Goal: Transaction & Acquisition: Purchase product/service

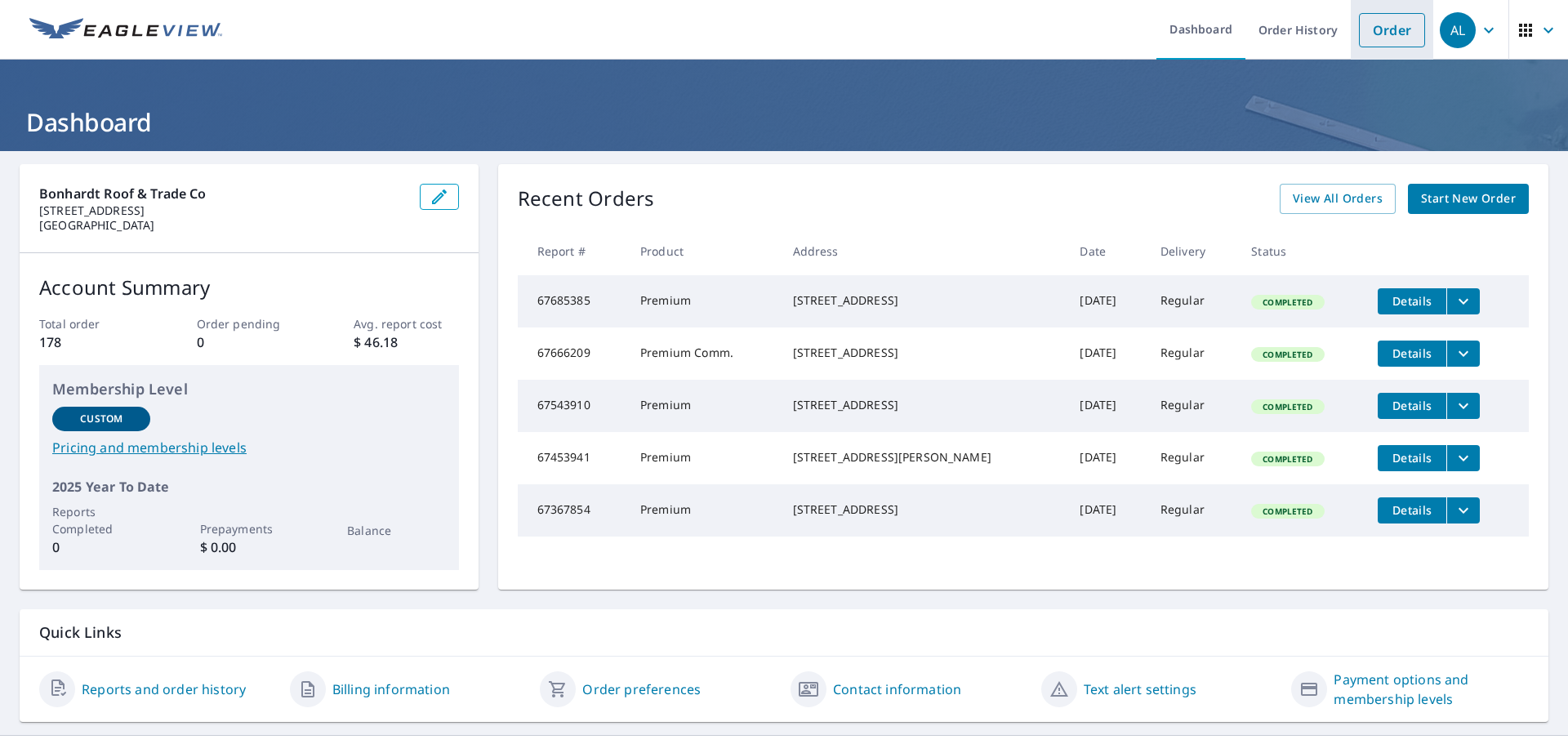
click at [1376, 30] on link "Order" at bounding box center [1392, 31] width 66 height 34
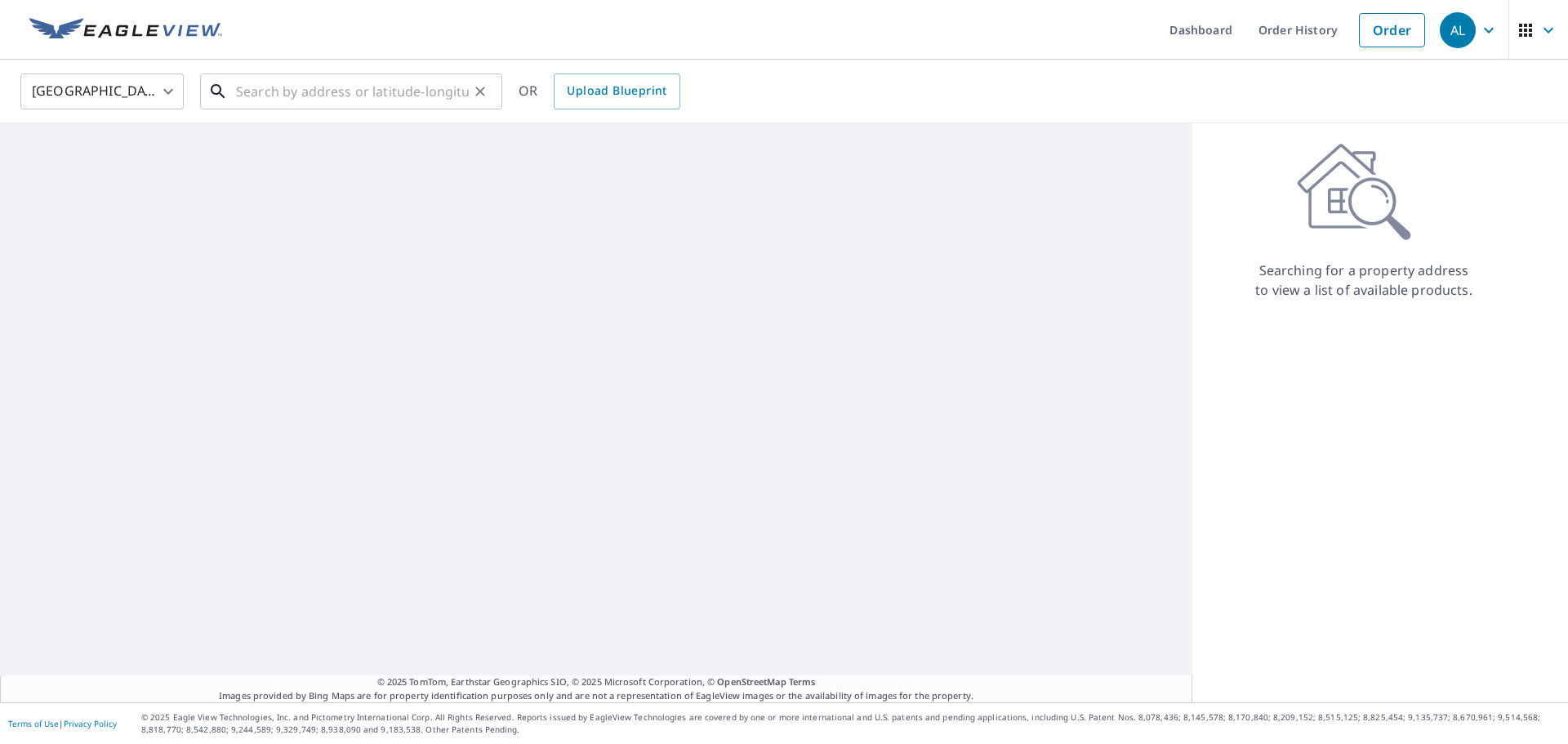
click at [266, 98] on input "text" at bounding box center [352, 92] width 232 height 46
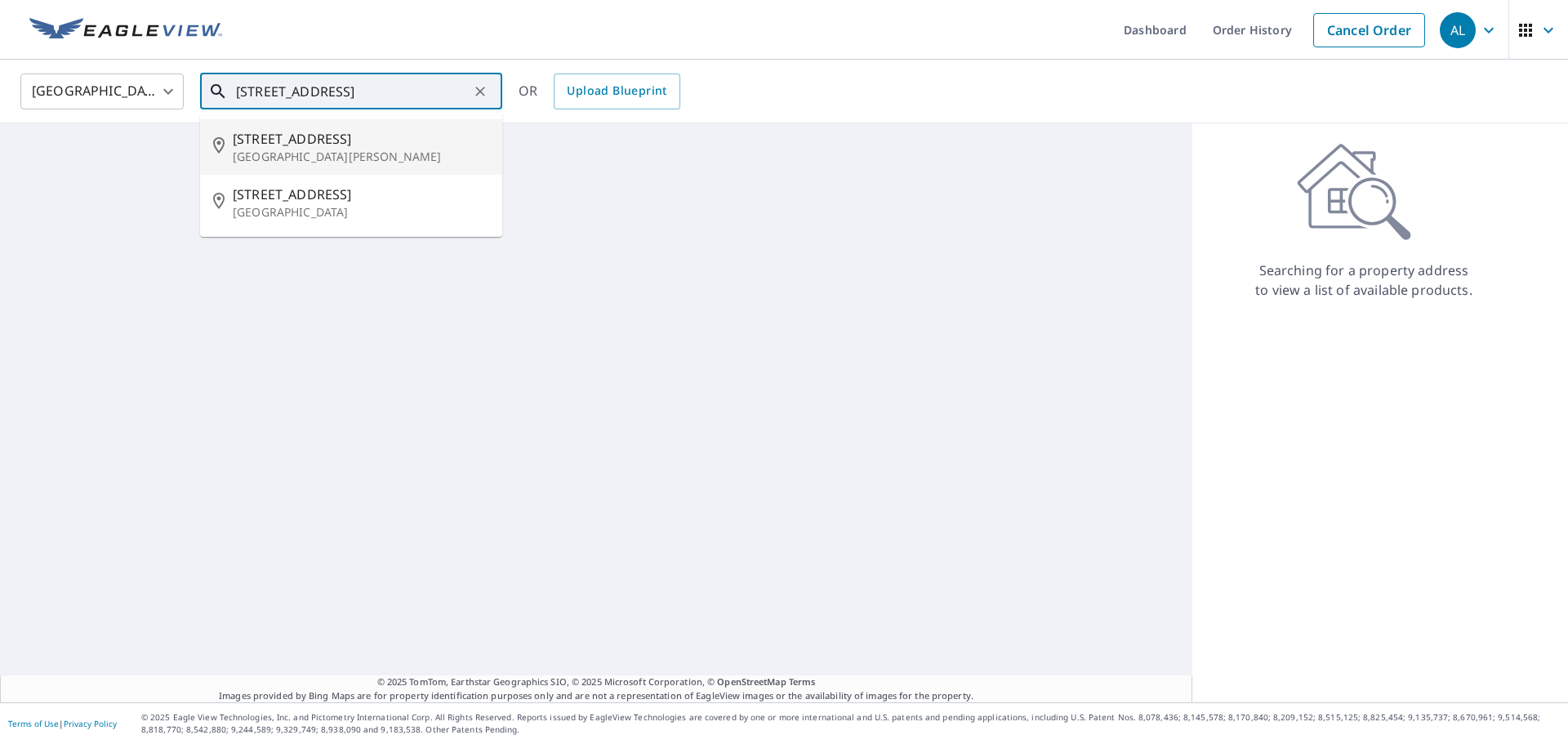
click at [332, 142] on span "[STREET_ADDRESS]" at bounding box center [361, 139] width 256 height 19
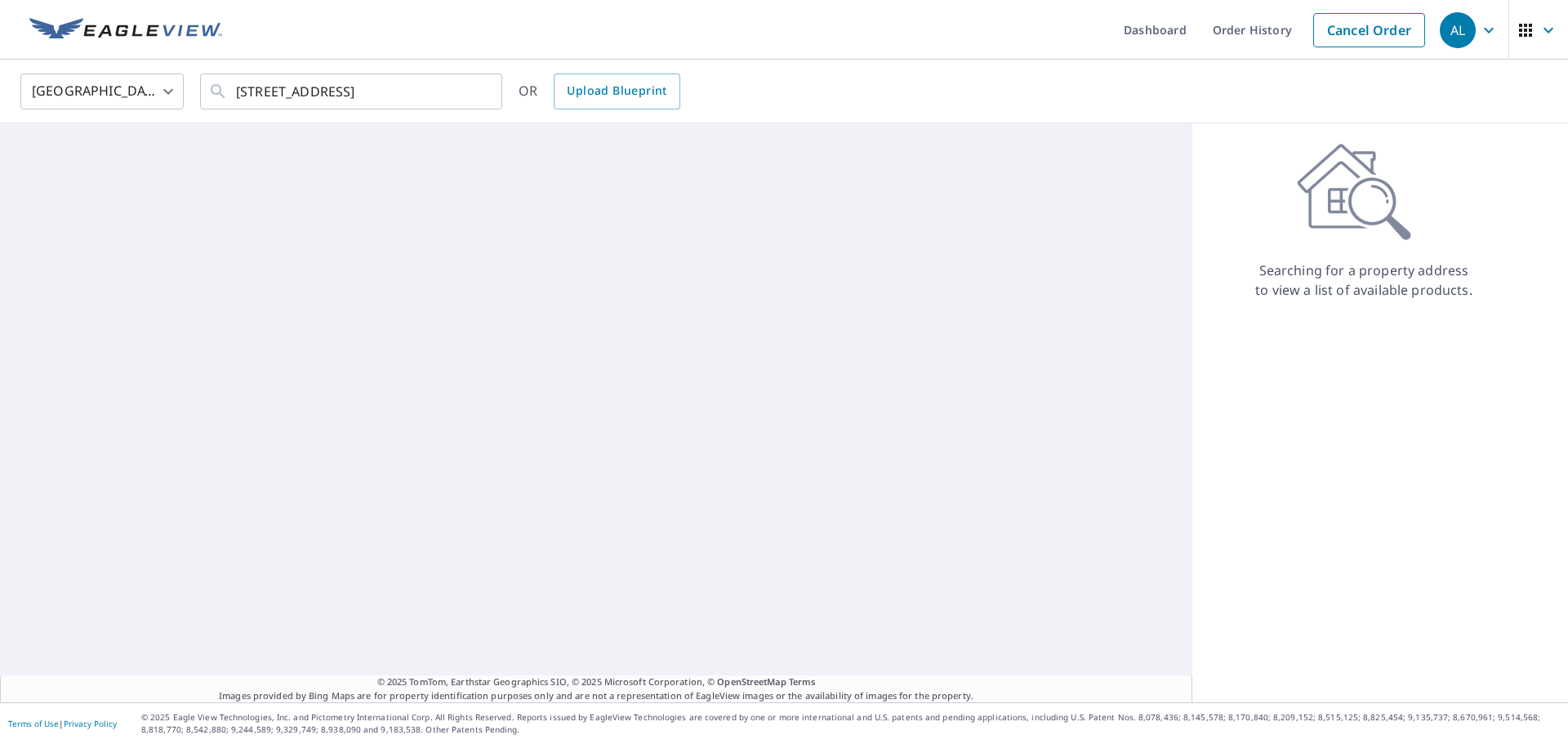
type input "[STREET_ADDRESS][PERSON_NAME]"
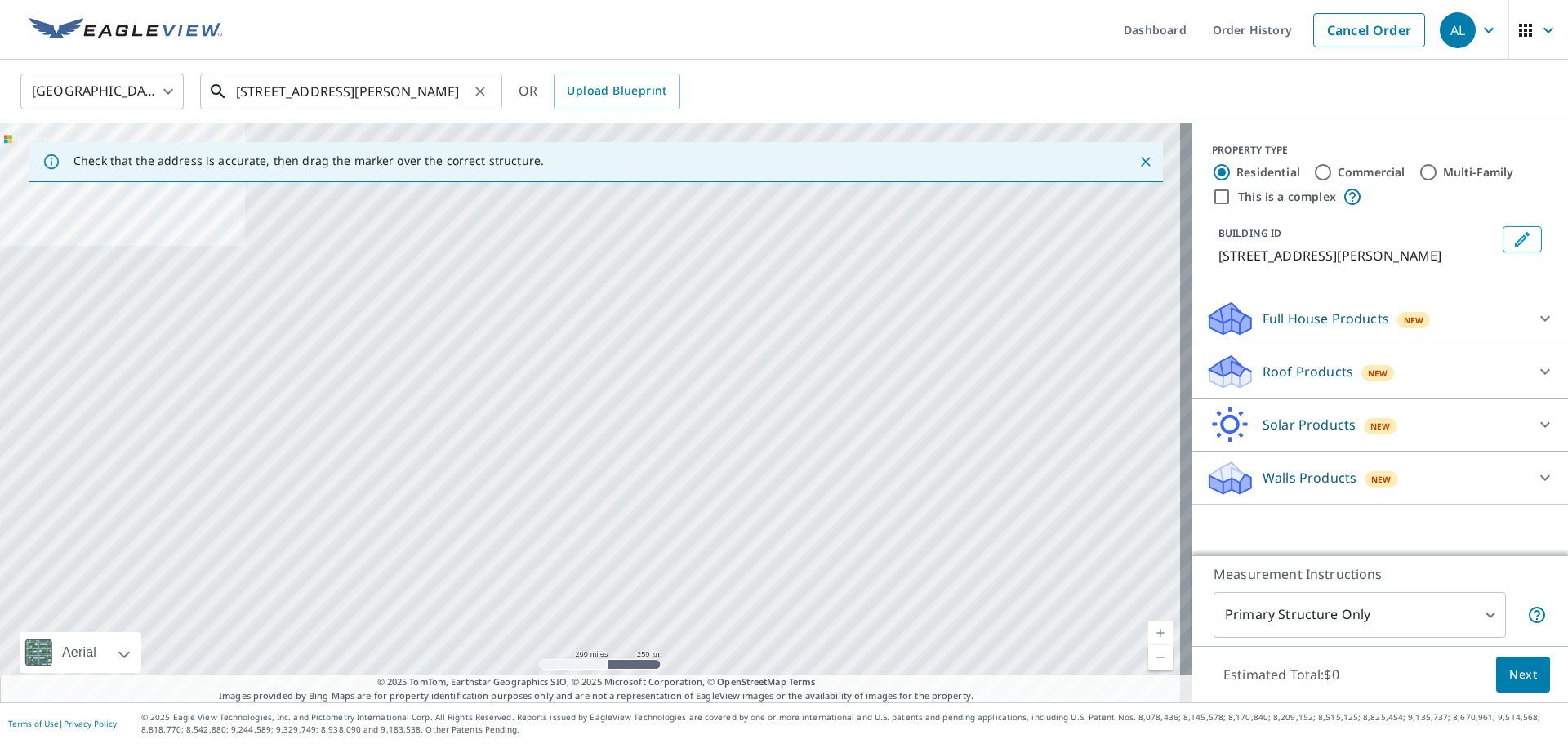
click at [440, 98] on input "[STREET_ADDRESS][PERSON_NAME]" at bounding box center [352, 92] width 232 height 46
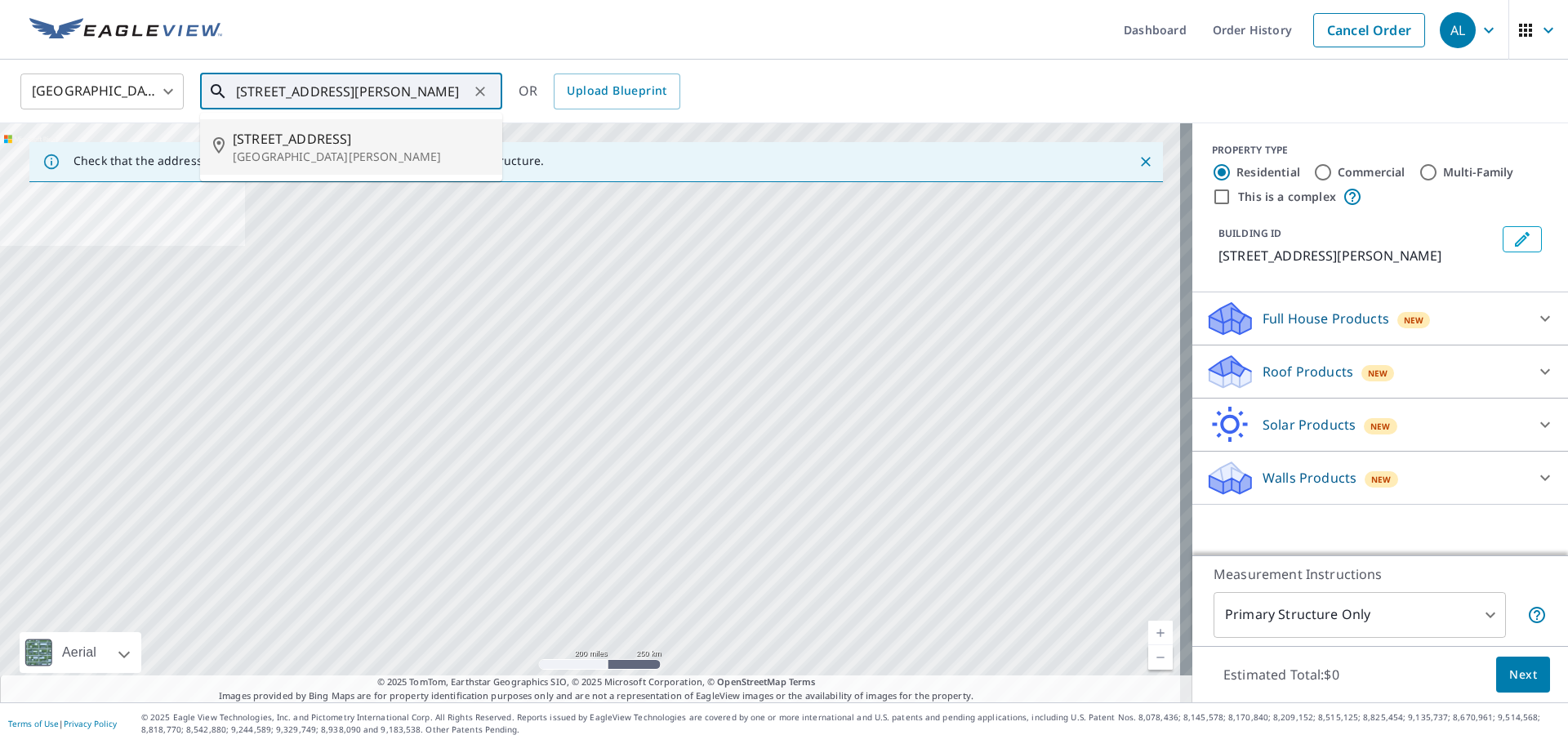
click at [343, 149] on p "[GEOGRAPHIC_DATA][PERSON_NAME]" at bounding box center [361, 156] width 256 height 16
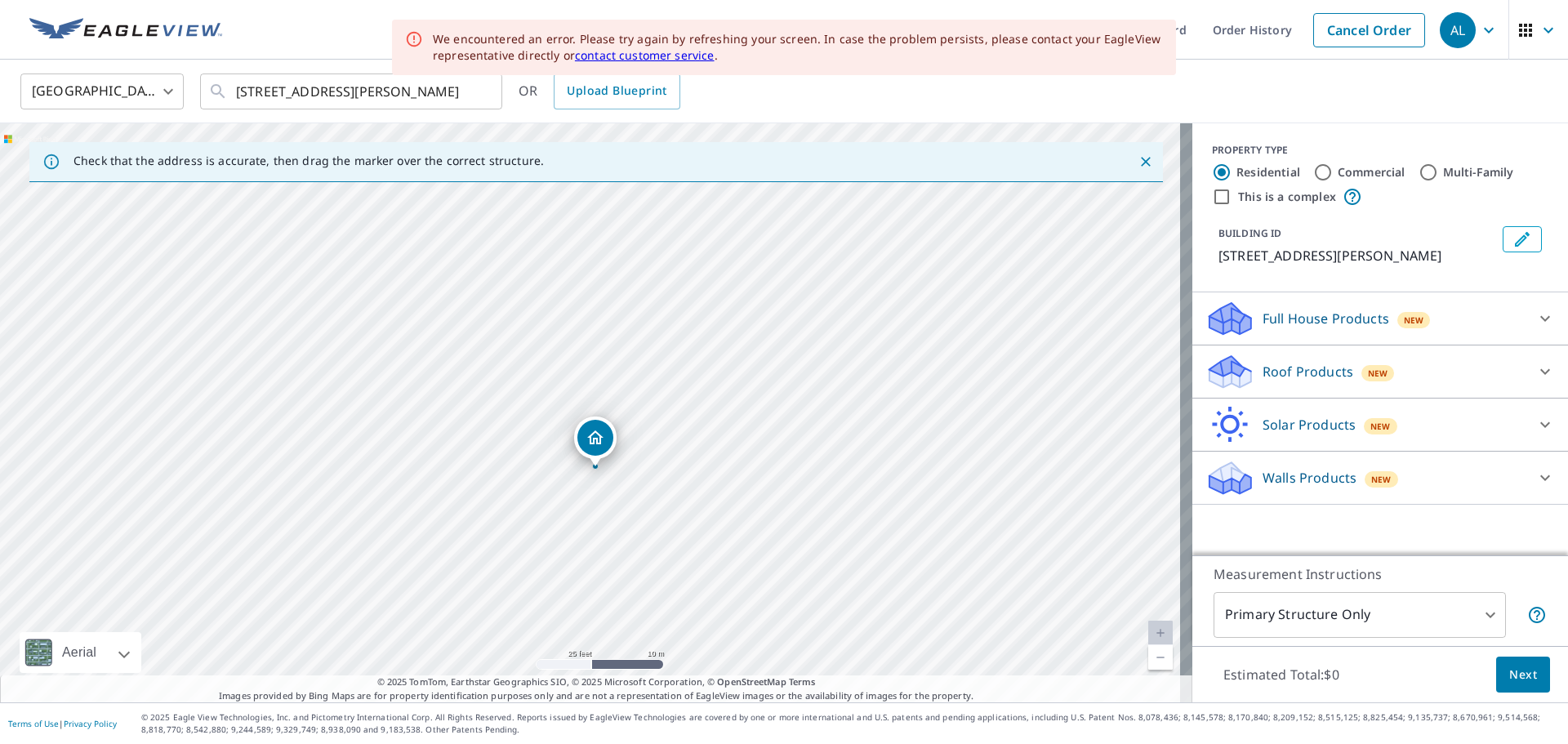
drag, startPoint x: 392, startPoint y: 366, endPoint x: 475, endPoint y: 432, distance: 106.0
click at [475, 432] on div "[STREET_ADDRESS][PERSON_NAME]" at bounding box center [596, 412] width 1193 height 579
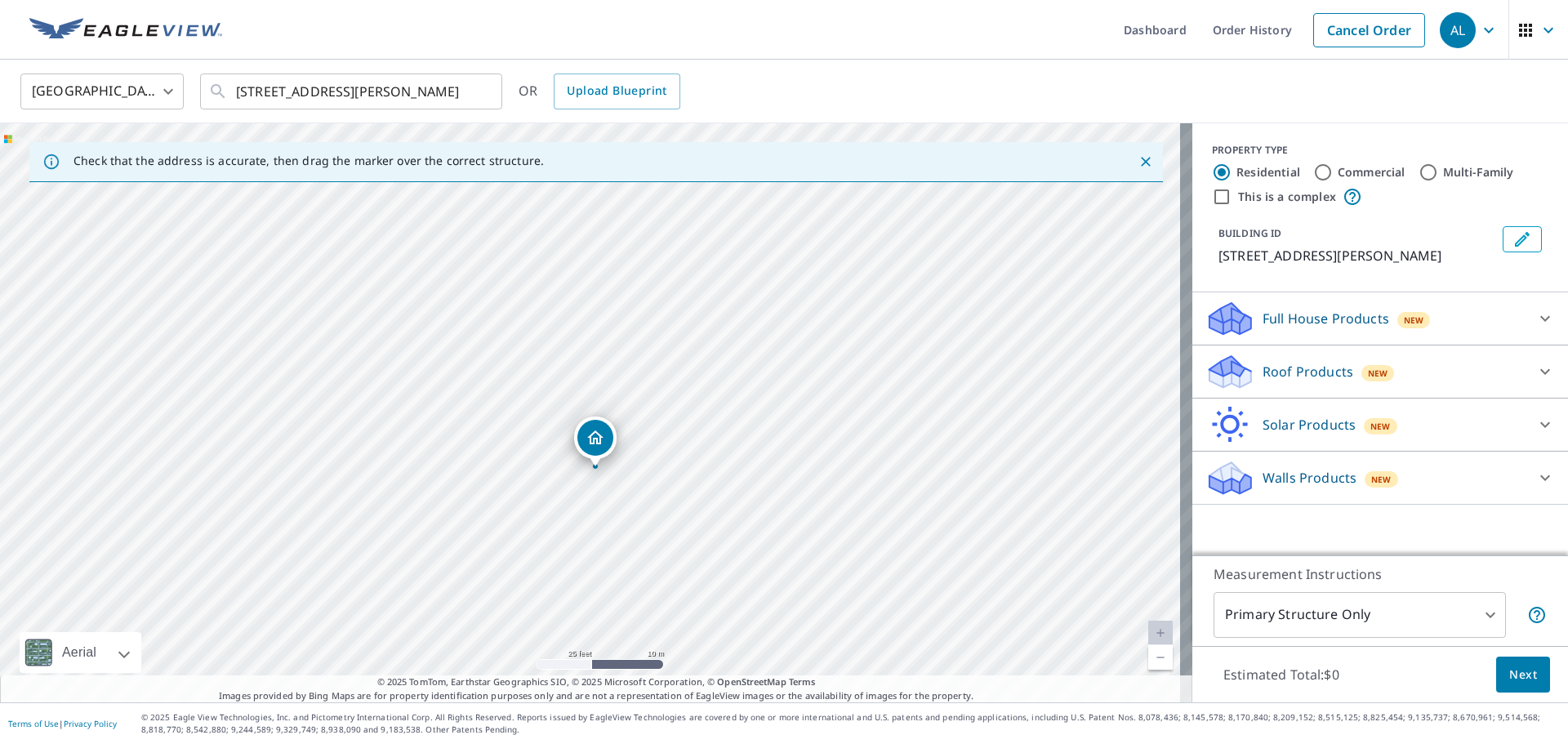
click at [1307, 382] on p "Roof Products" at bounding box center [1308, 371] width 91 height 19
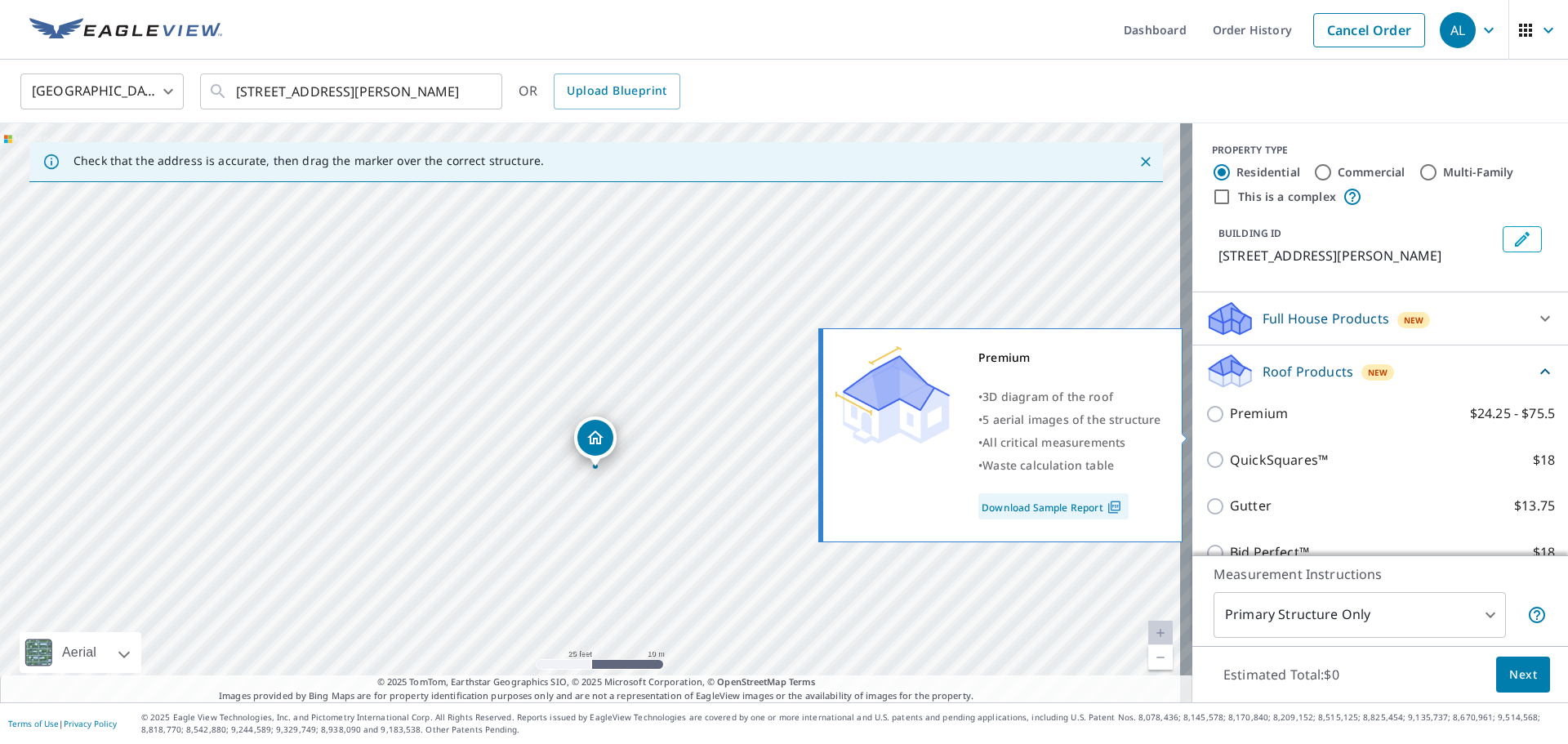
click at [1208, 424] on input "Premium $24.25 - $75.5" at bounding box center [1218, 414] width 25 height 19
checkbox input "true"
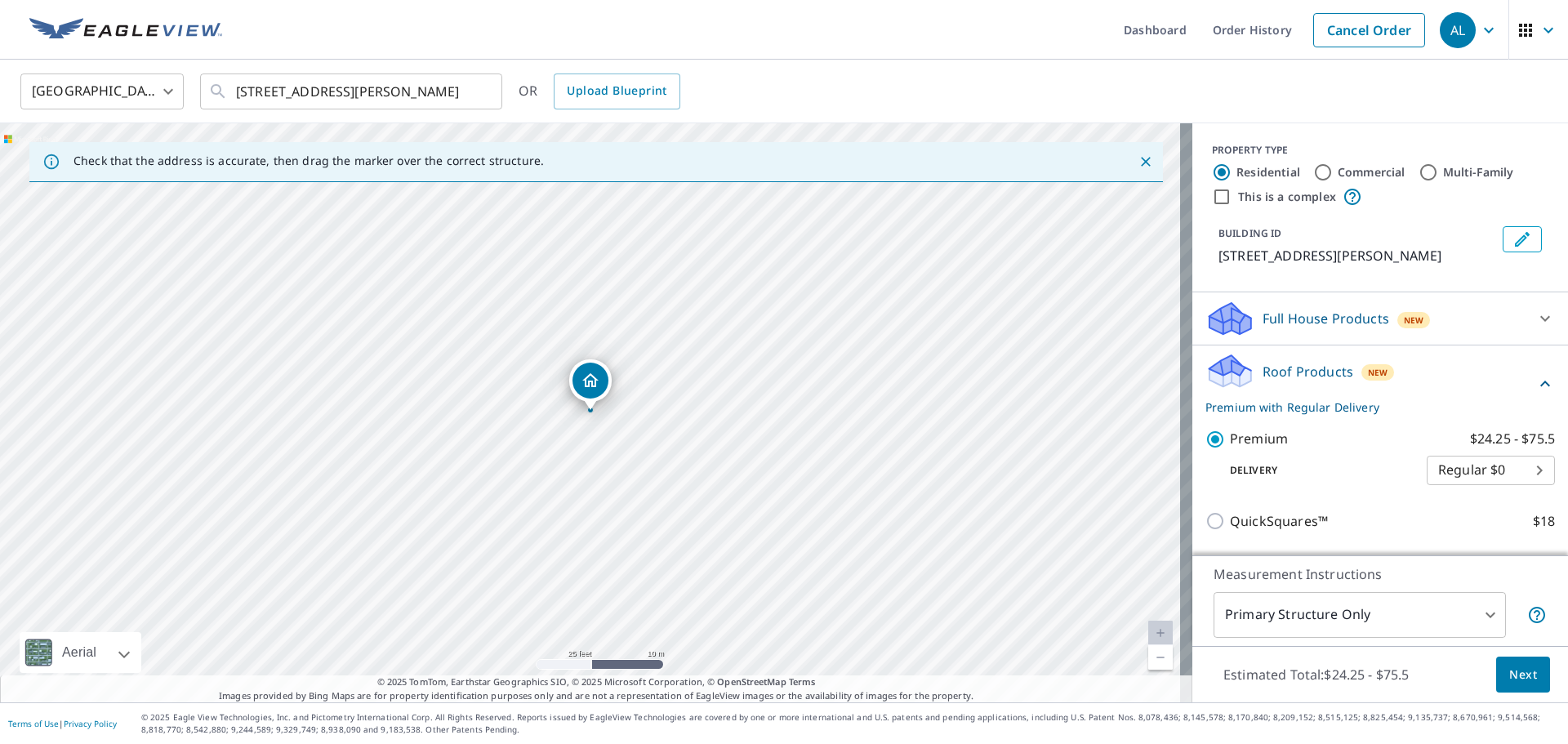
click at [1528, 676] on button "Next" at bounding box center [1523, 674] width 54 height 36
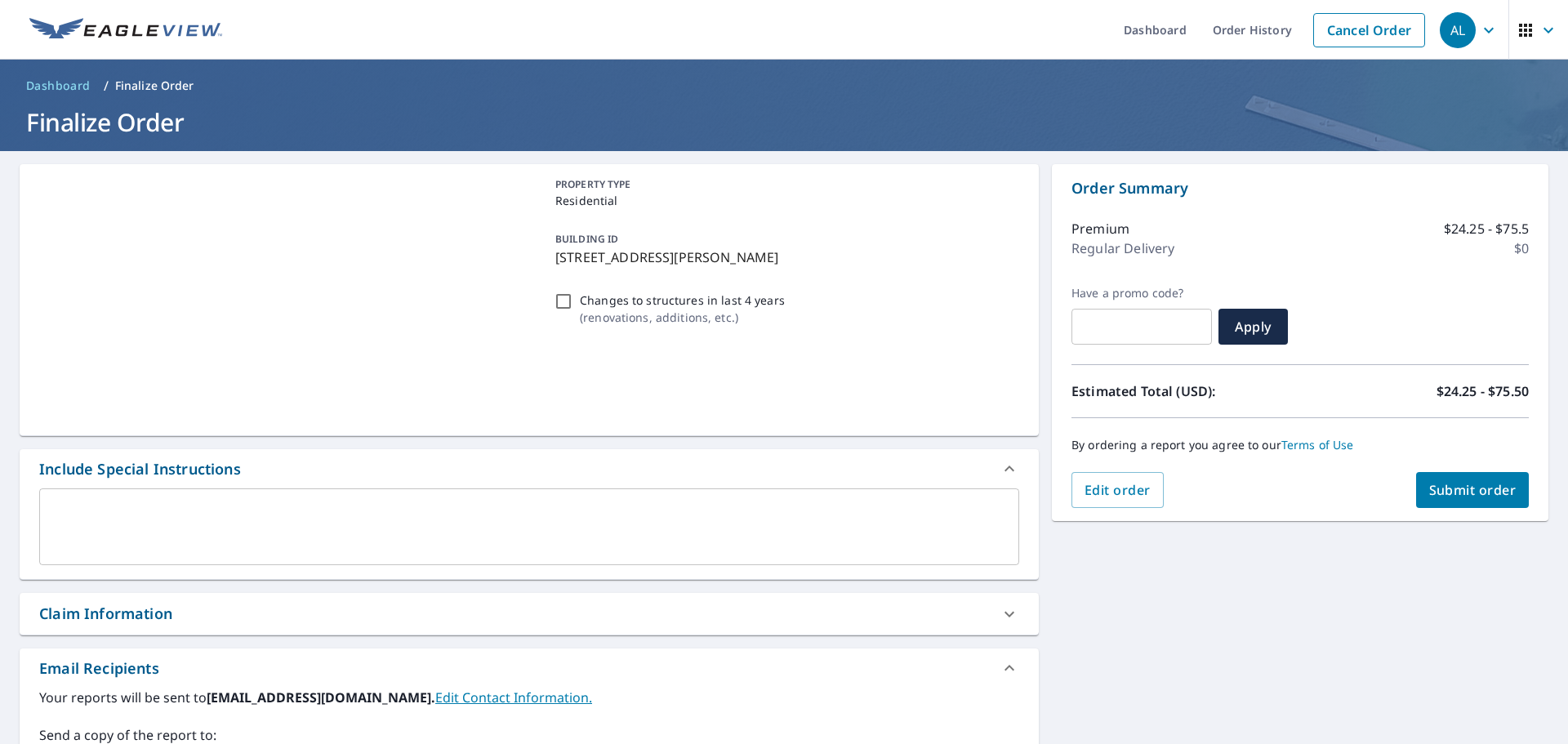
checkbox input "true"
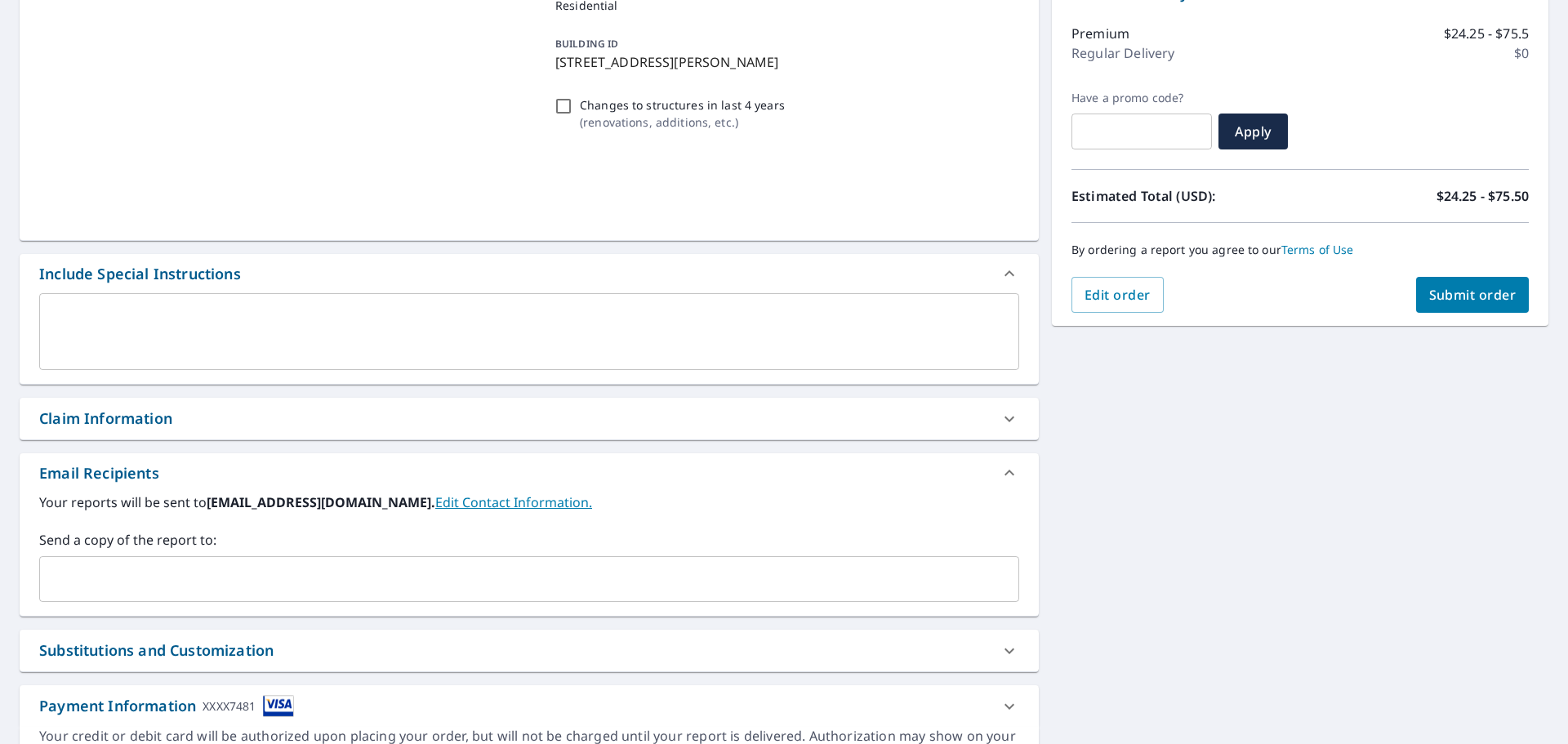
scroll to position [245, 0]
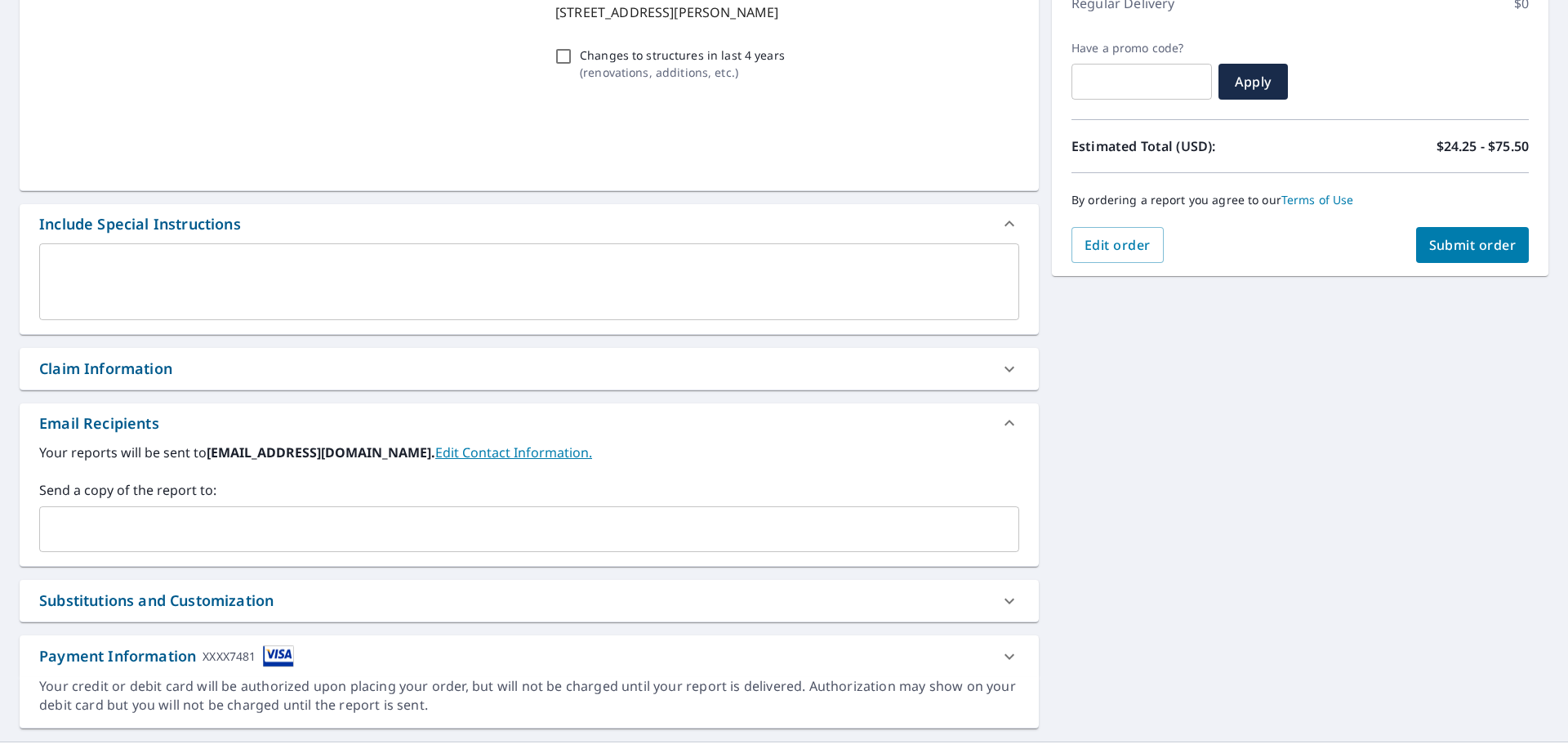
click at [169, 515] on input "text" at bounding box center [518, 529] width 941 height 31
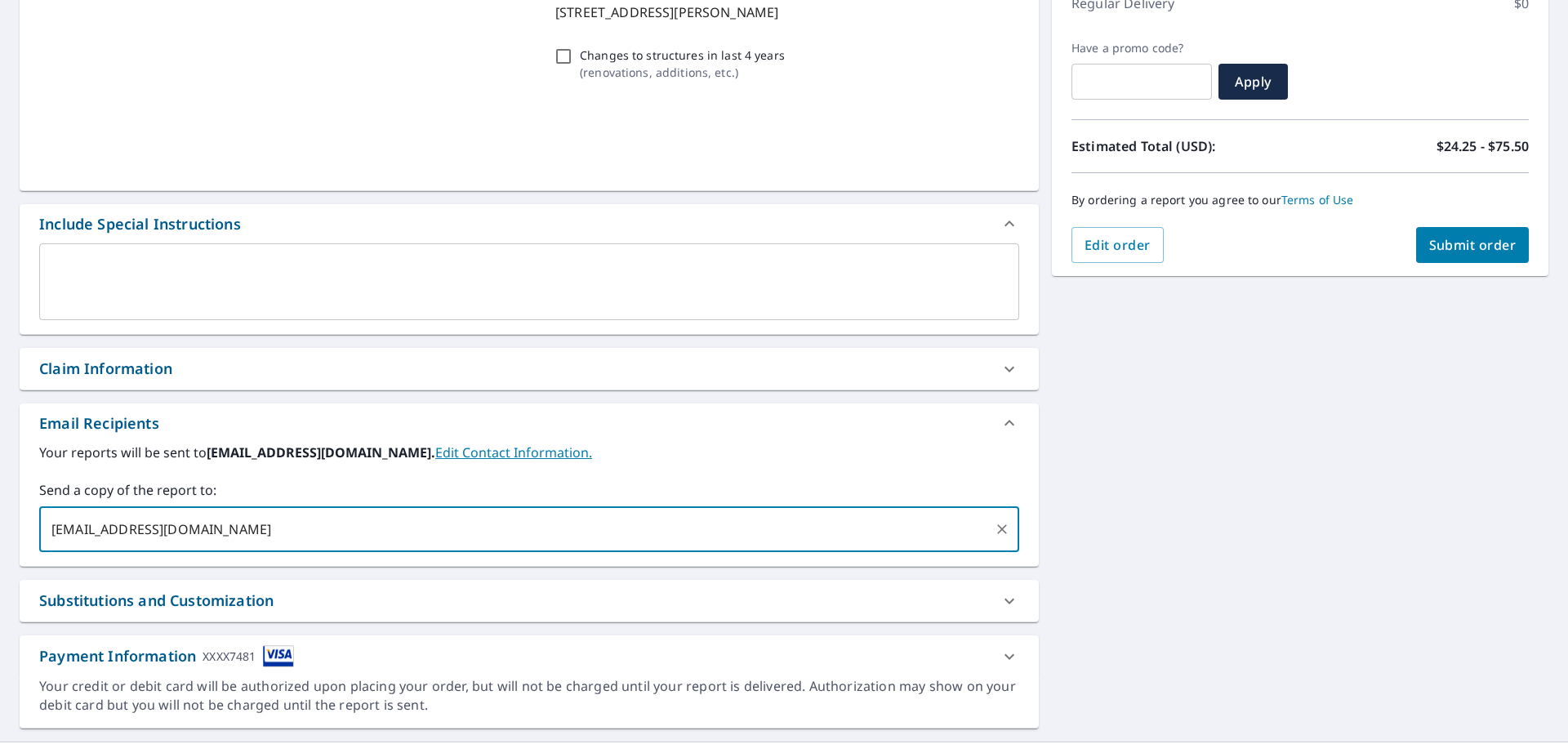
type input "[EMAIL_ADDRESS][DOMAIN_NAME]"
click at [1227, 479] on div "PROPERTY TYPE Residential BUILDING ID [STREET_ADDRESS][PERSON_NAME] Changes to …" at bounding box center [784, 323] width 1568 height 835
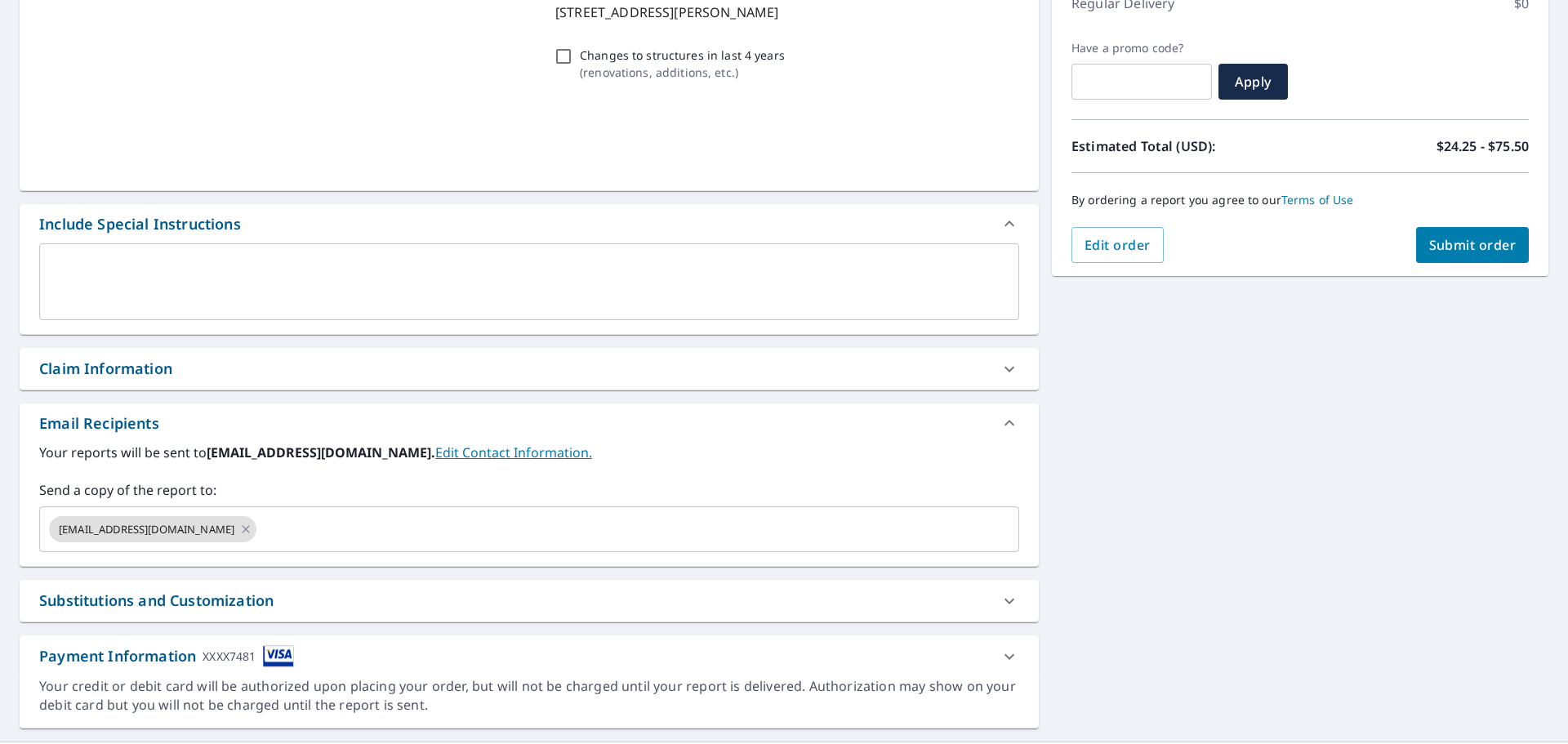
click at [1491, 249] on span "Submit order" at bounding box center [1472, 245] width 87 height 18
checkbox input "true"
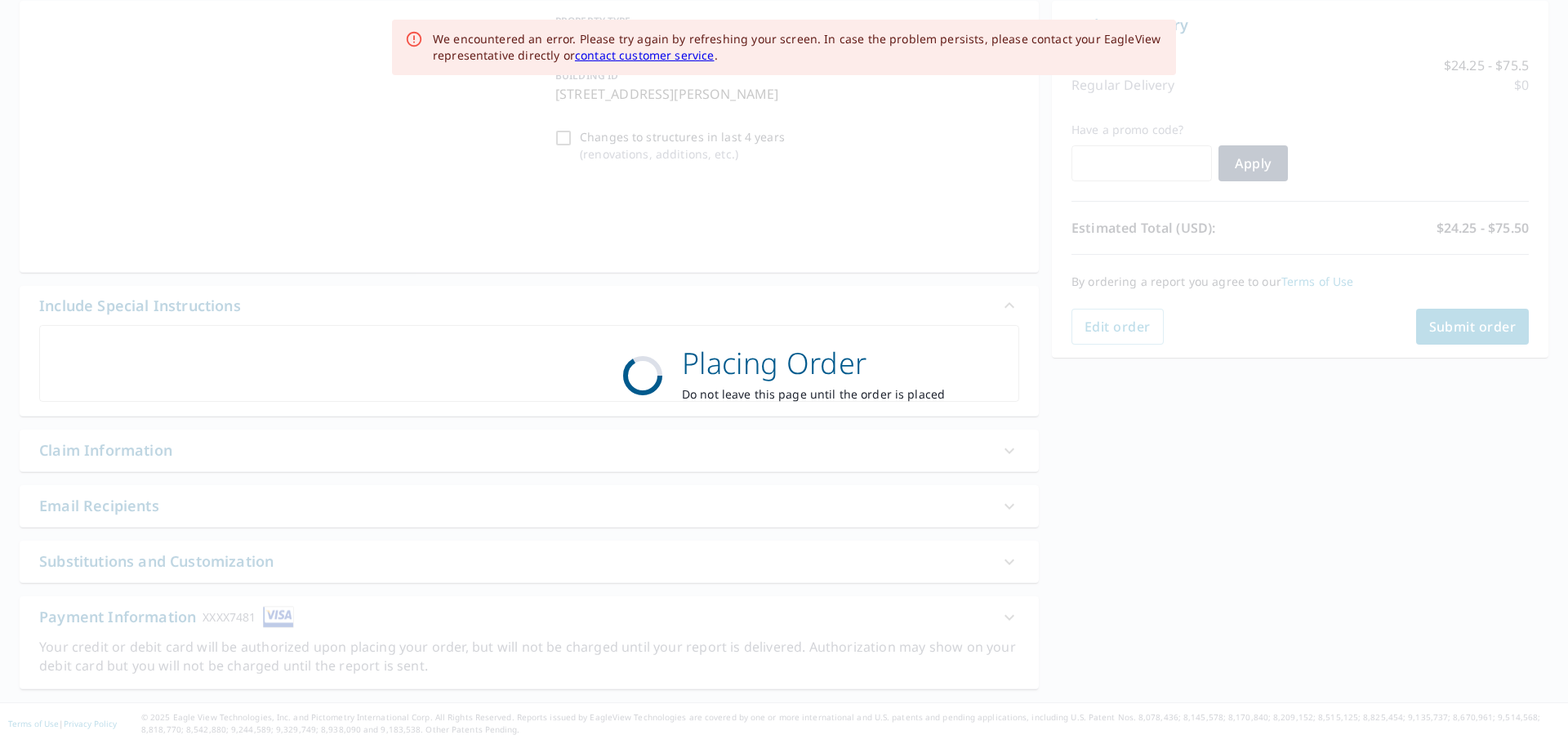
scroll to position [164, 0]
